Goal: Task Accomplishment & Management: Use online tool/utility

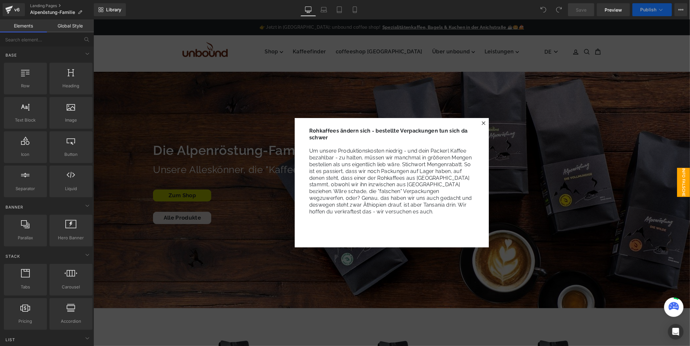
click at [482, 123] on icon at bounding box center [483, 123] width 4 height 4
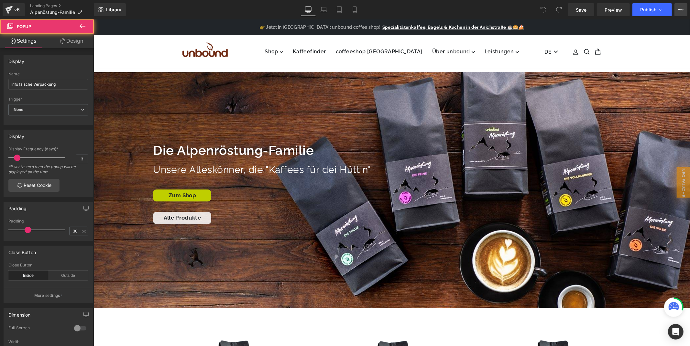
click at [683, 11] on icon at bounding box center [680, 9] width 5 height 5
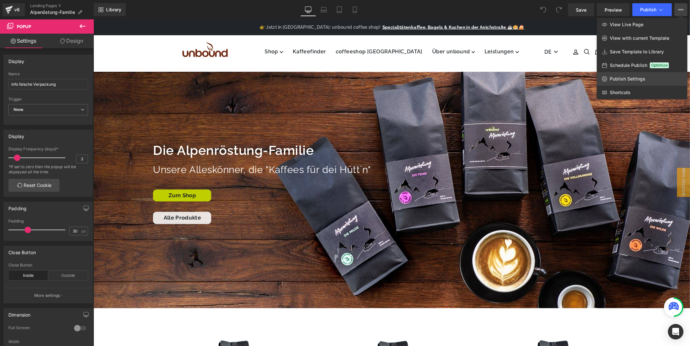
click at [635, 79] on span "Publish Settings" at bounding box center [628, 79] width 36 height 6
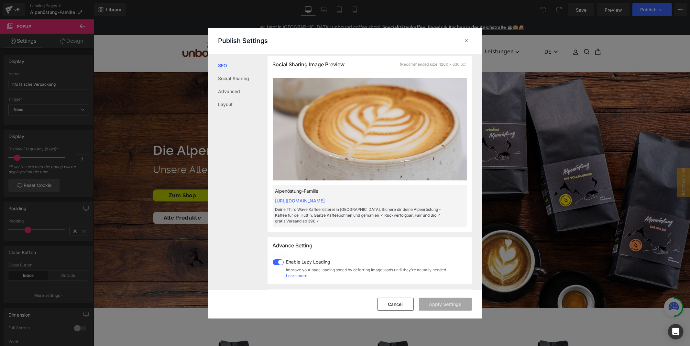
scroll to position [108, 0]
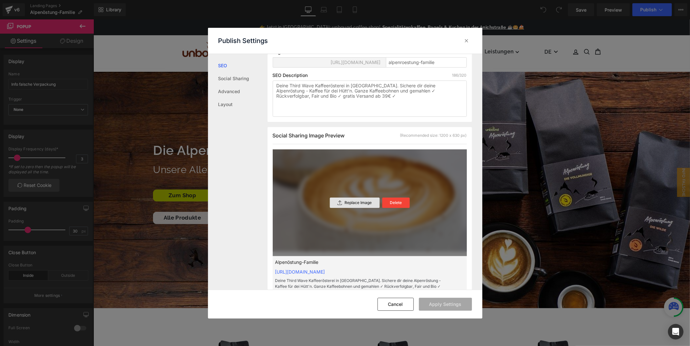
click at [352, 206] on div "Replace Image" at bounding box center [355, 203] width 50 height 10
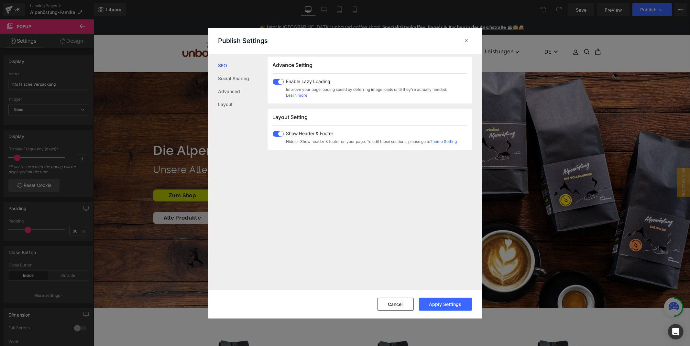
scroll to position [409, 0]
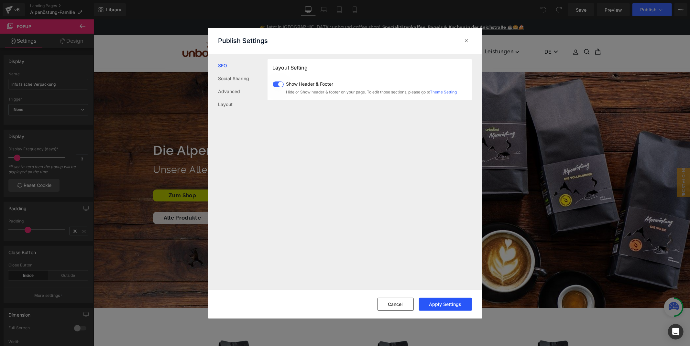
click at [450, 300] on button "Apply Settings" at bounding box center [445, 304] width 53 height 13
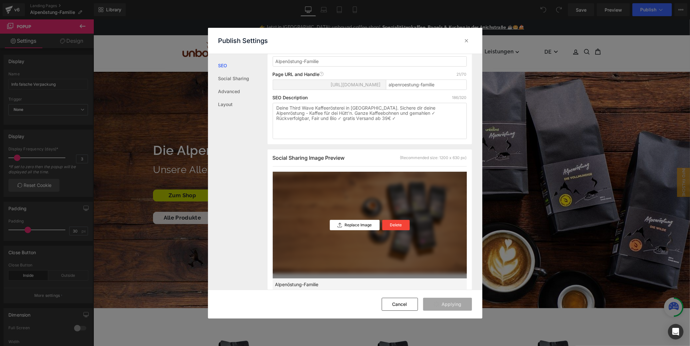
scroll to position [0, 0]
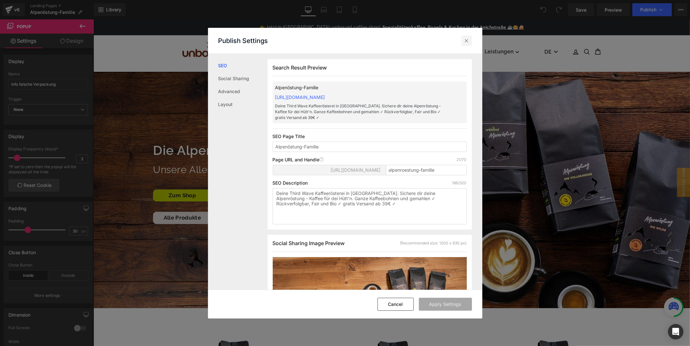
click at [465, 38] on icon at bounding box center [467, 41] width 6 height 6
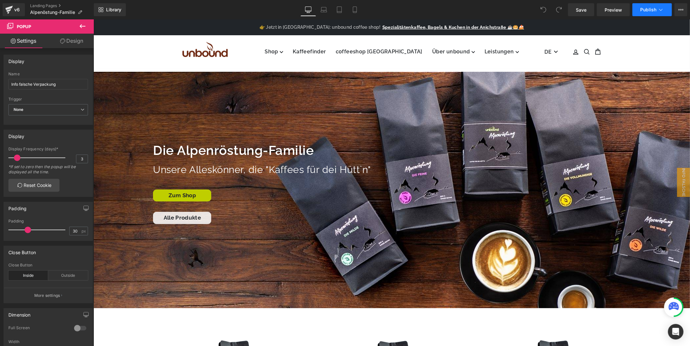
click at [644, 11] on span "Publish" at bounding box center [648, 9] width 16 height 5
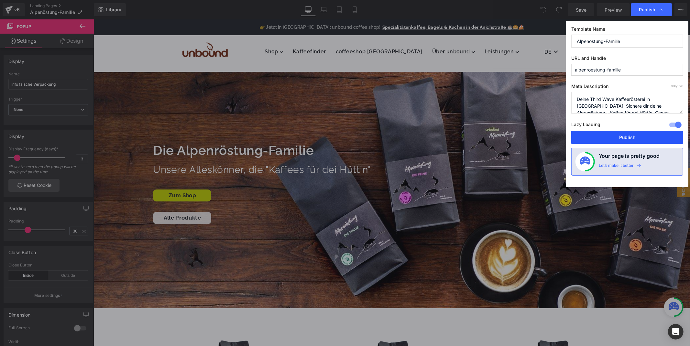
click at [617, 138] on button "Publish" at bounding box center [627, 137] width 112 height 13
